Goal: Task Accomplishment & Management: Use online tool/utility

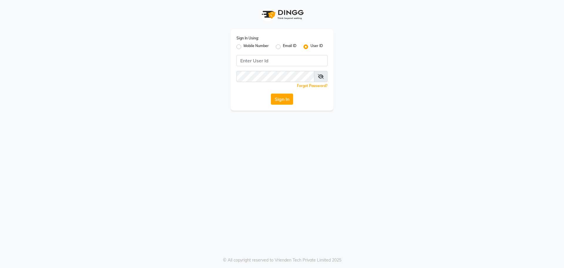
click at [244, 46] on label "Mobile Number" at bounding box center [256, 46] width 25 height 7
click at [244, 46] on input "Mobile Number" at bounding box center [246, 45] width 4 height 4
radio input "true"
radio input "false"
click at [269, 58] on input "Username" at bounding box center [291, 60] width 71 height 11
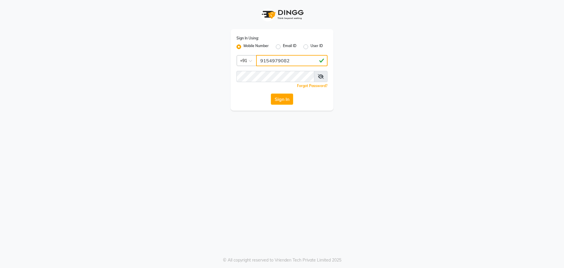
type input "9154979082"
click at [271, 93] on button "Sign In" at bounding box center [282, 98] width 22 height 11
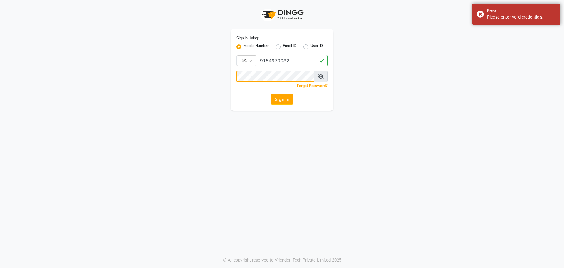
click at [271, 93] on button "Sign In" at bounding box center [282, 98] width 22 height 11
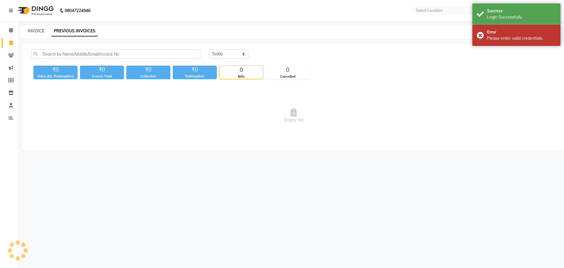
select select "en"
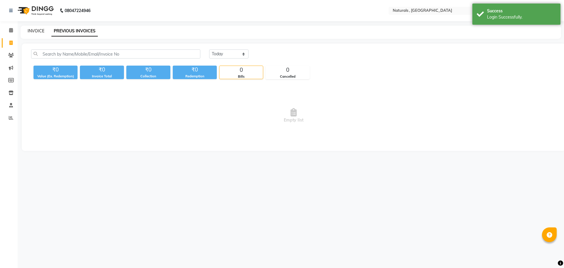
click at [34, 30] on link "INVOICE" at bounding box center [36, 30] width 17 height 5
select select "service"
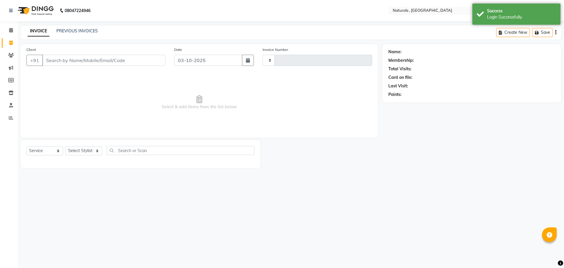
type input "4337"
select select "5818"
click at [73, 30] on link "PREVIOUS INVOICES" at bounding box center [76, 30] width 41 height 5
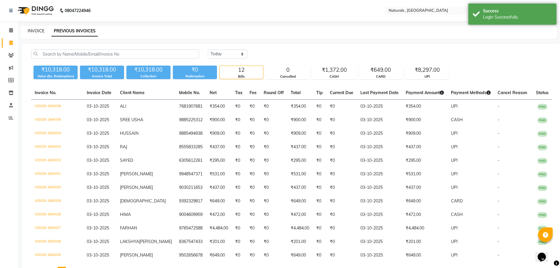
click at [32, 31] on link "INVOICE" at bounding box center [36, 30] width 17 height 5
select select "service"
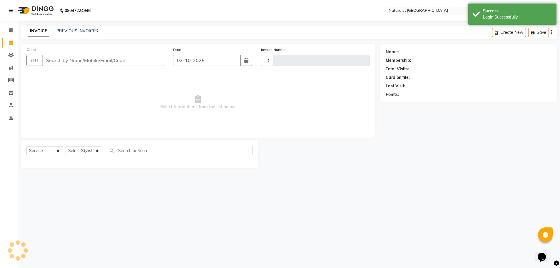
type input "4337"
select select "5818"
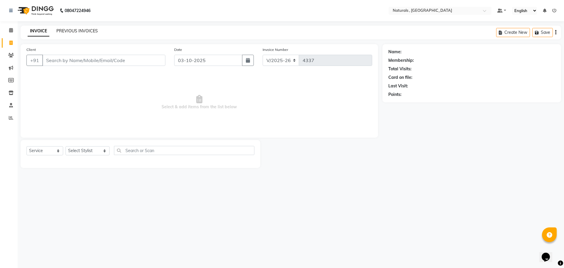
click at [88, 28] on link "PREVIOUS INVOICES" at bounding box center [76, 30] width 41 height 5
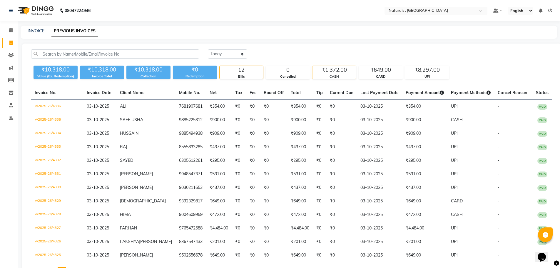
click at [338, 73] on div "₹1,372.00" at bounding box center [333, 70] width 43 height 8
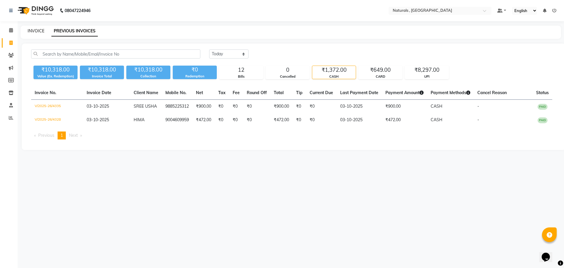
click at [37, 30] on link "INVOICE" at bounding box center [36, 30] width 17 height 5
select select "5818"
select select "service"
